Goal: Task Accomplishment & Management: Complete application form

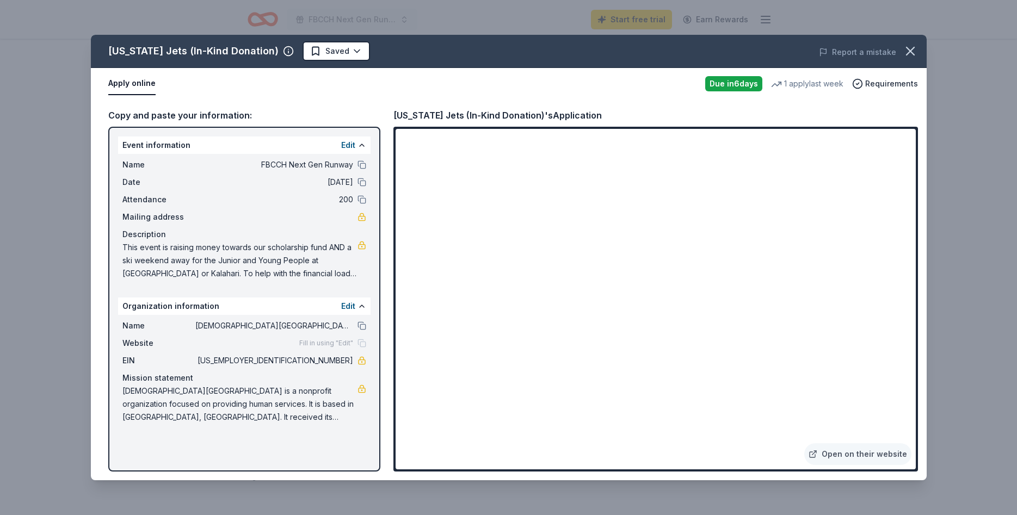
scroll to position [111, 0]
click at [914, 50] on icon "button" at bounding box center [910, 51] width 15 height 15
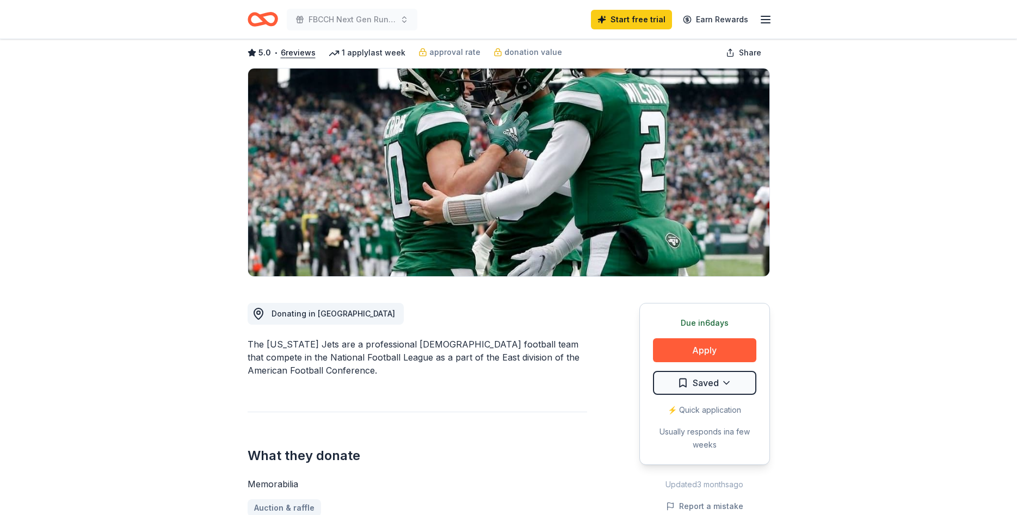
scroll to position [0, 0]
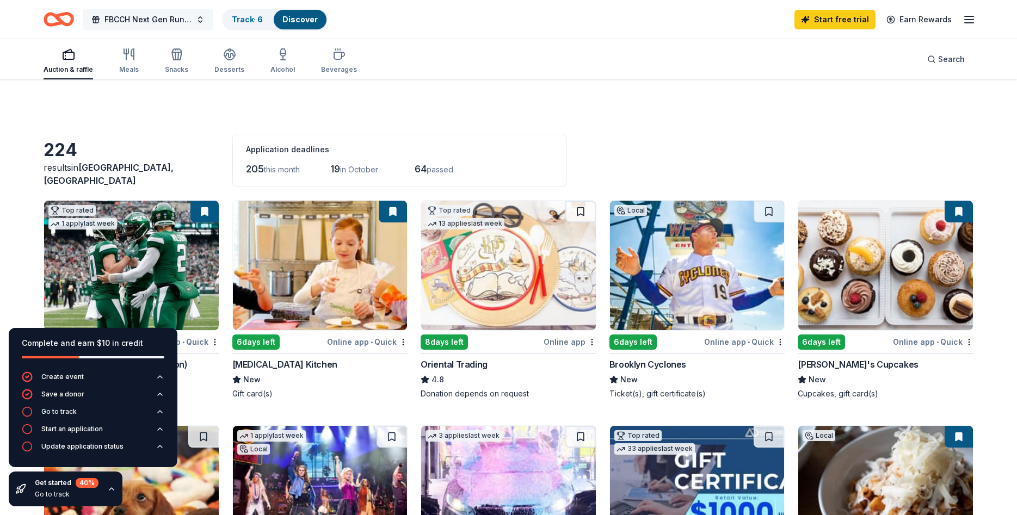
scroll to position [1055, 0]
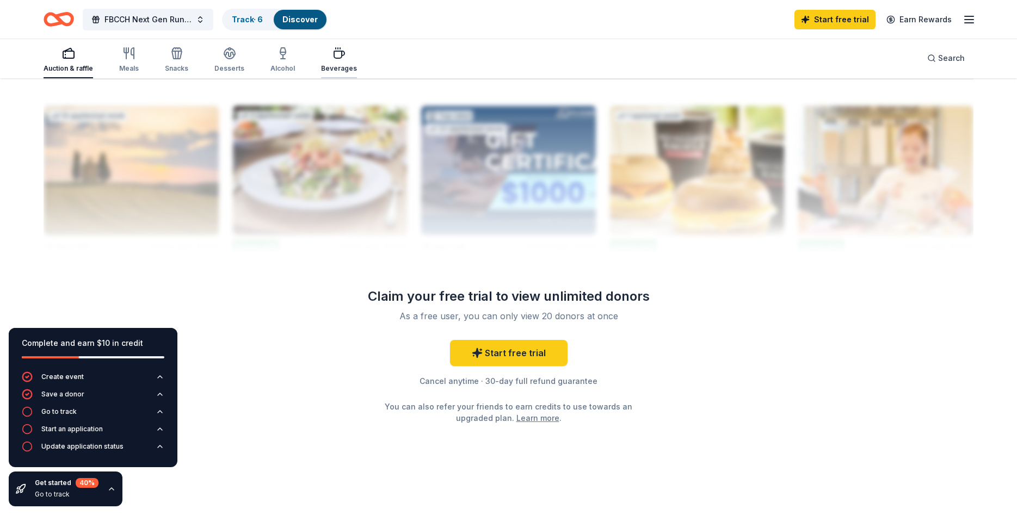
click at [331, 60] on div "Beverages" at bounding box center [339, 60] width 36 height 26
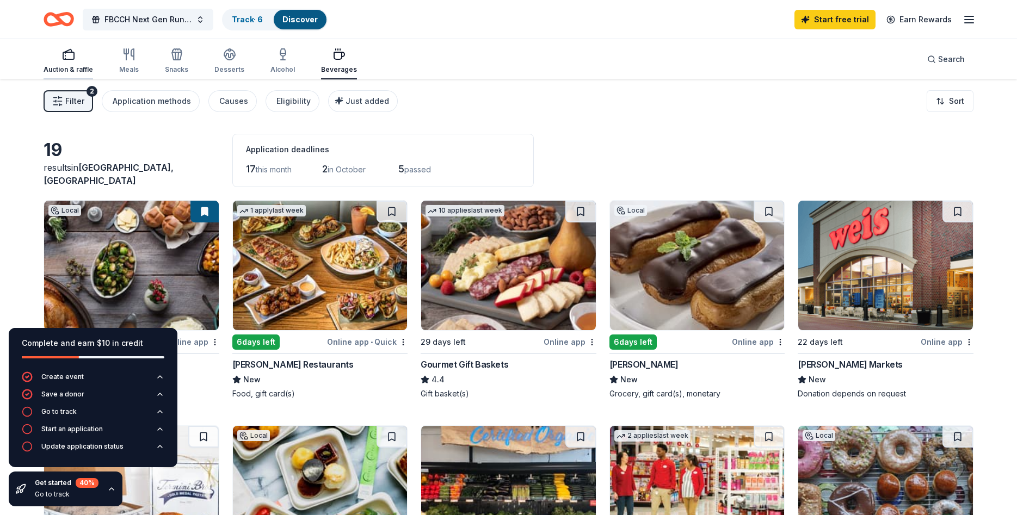
click at [70, 53] on rect "button" at bounding box center [68, 55] width 11 height 7
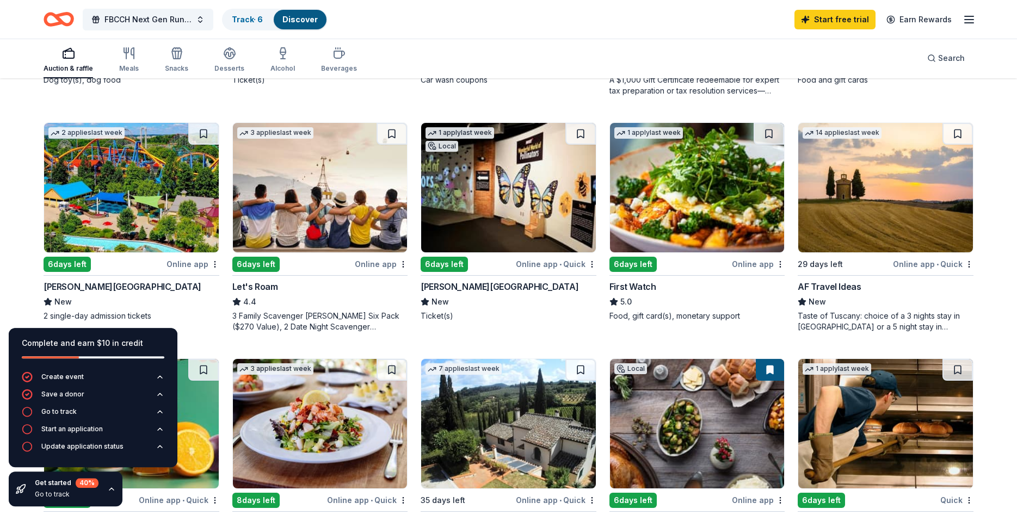
scroll to position [611, 0]
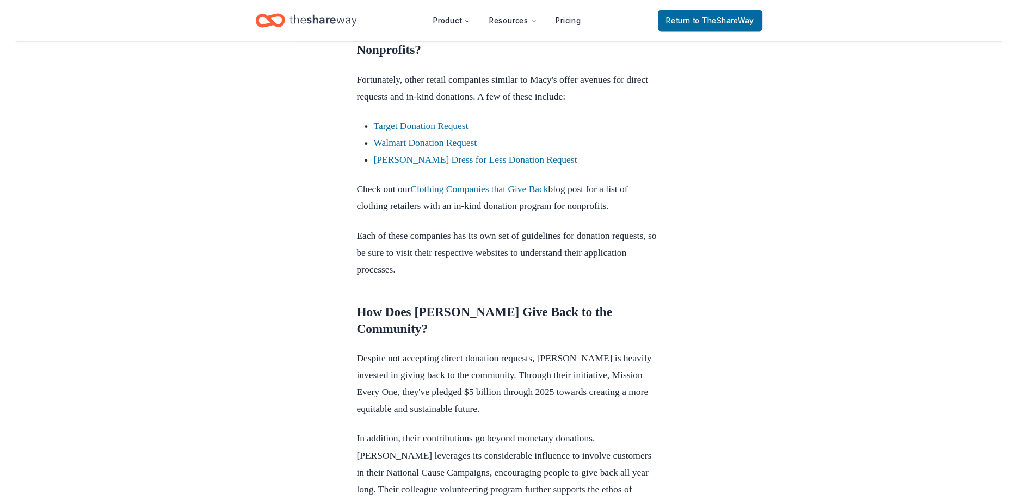
scroll to position [666, 0]
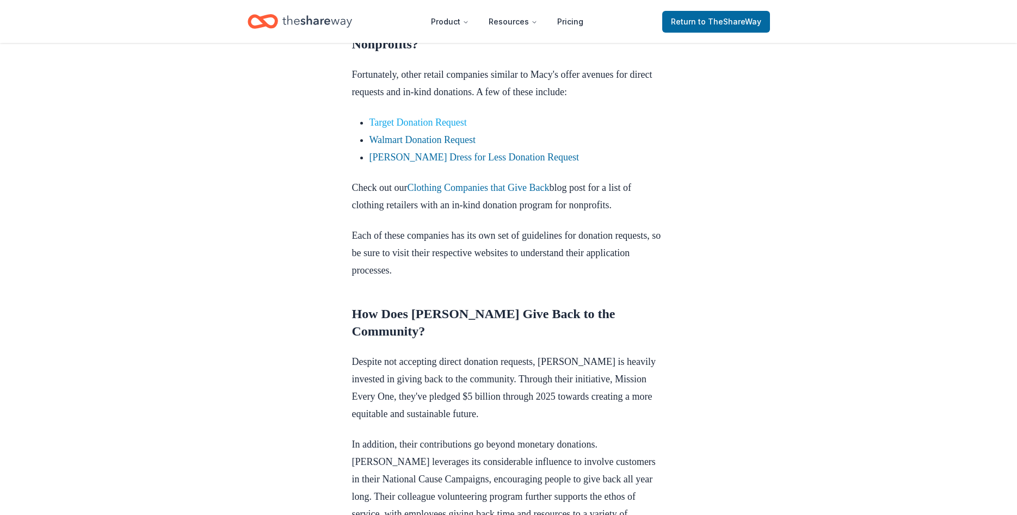
click at [400, 128] on link "Target Donation Request" at bounding box center [418, 122] width 97 height 11
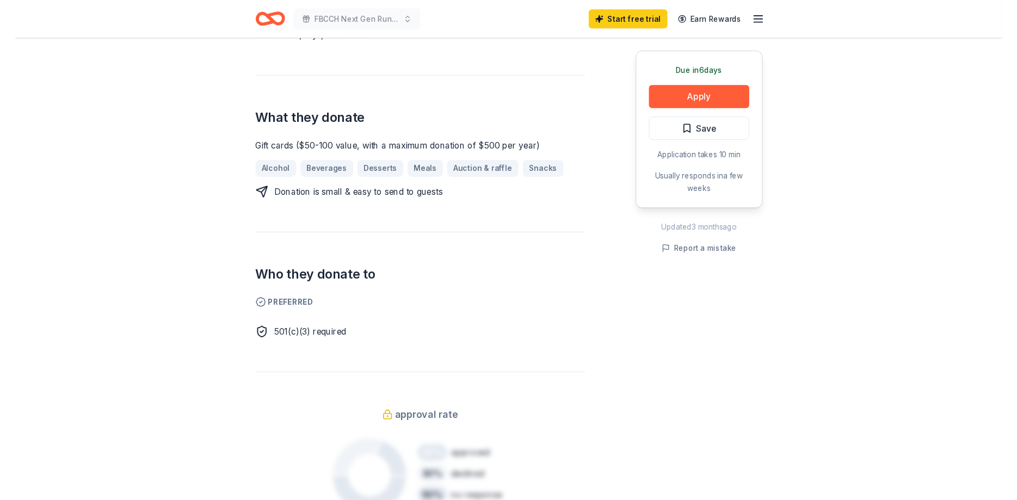
scroll to position [444, 0]
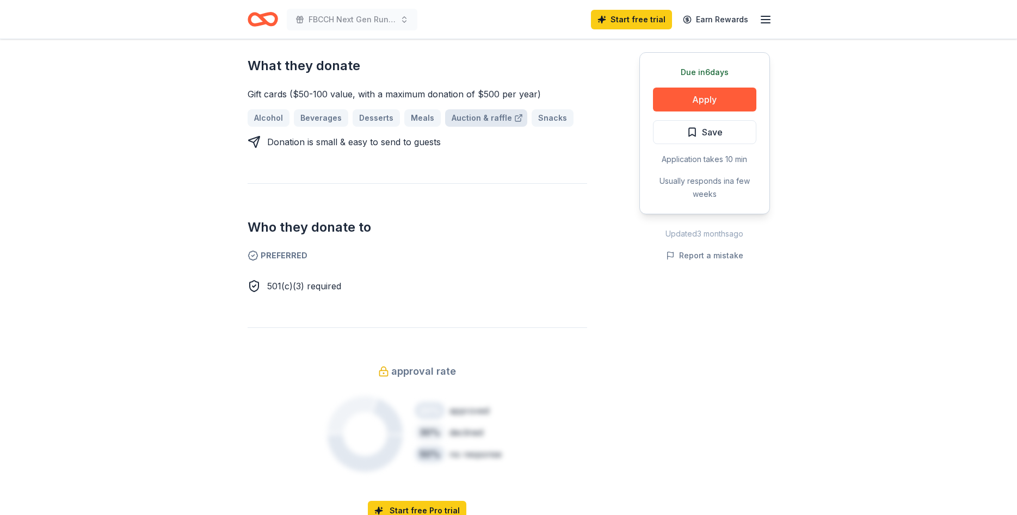
click at [483, 109] on link "Auction & raffle" at bounding box center [486, 117] width 82 height 17
click at [688, 102] on button "Apply" at bounding box center [704, 100] width 103 height 24
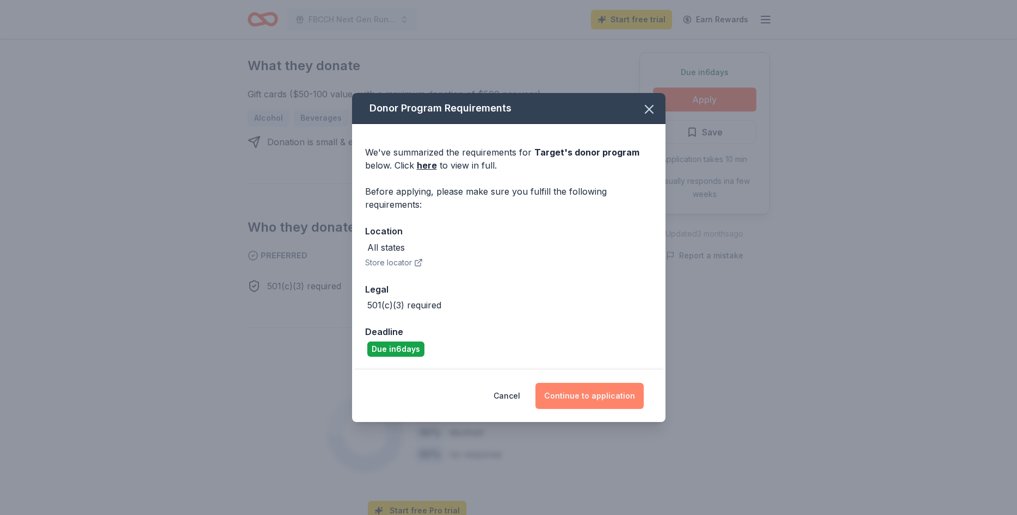
click at [601, 397] on button "Continue to application" at bounding box center [590, 396] width 108 height 26
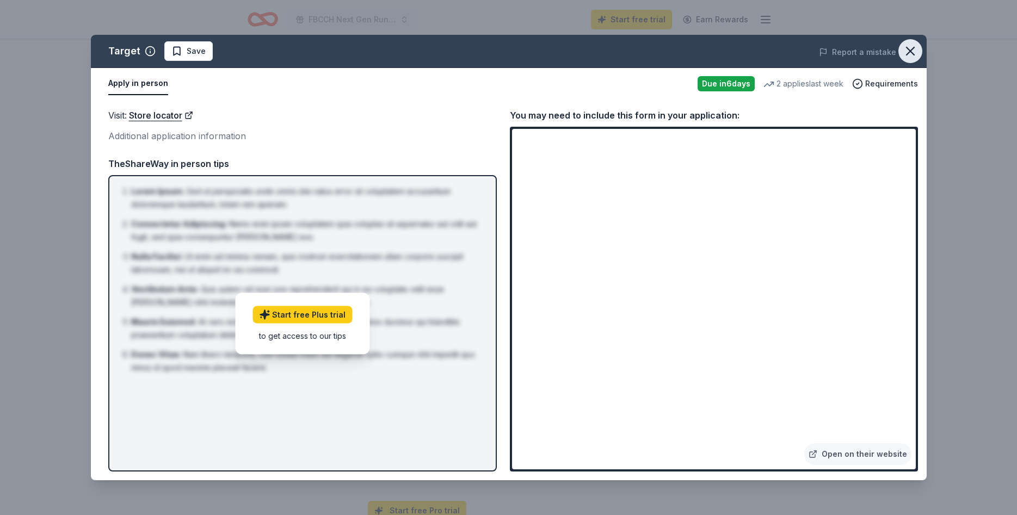
click at [911, 50] on icon "button" at bounding box center [910, 51] width 15 height 15
